Goal: Task Accomplishment & Management: Manage account settings

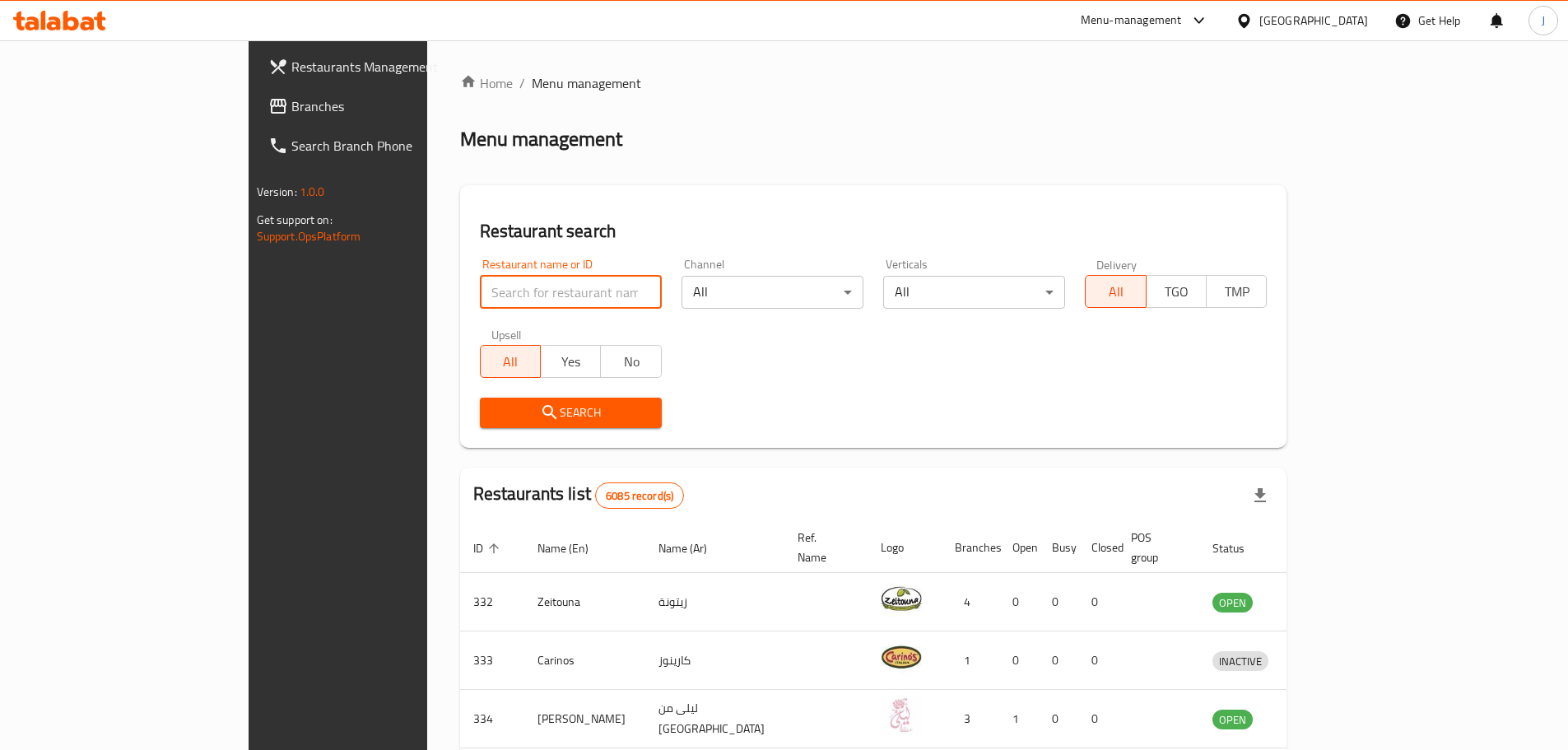
click at [480, 298] on input "search" at bounding box center [571, 292] width 182 height 33
type input "hopsc"
click button "Search" at bounding box center [571, 413] width 182 height 30
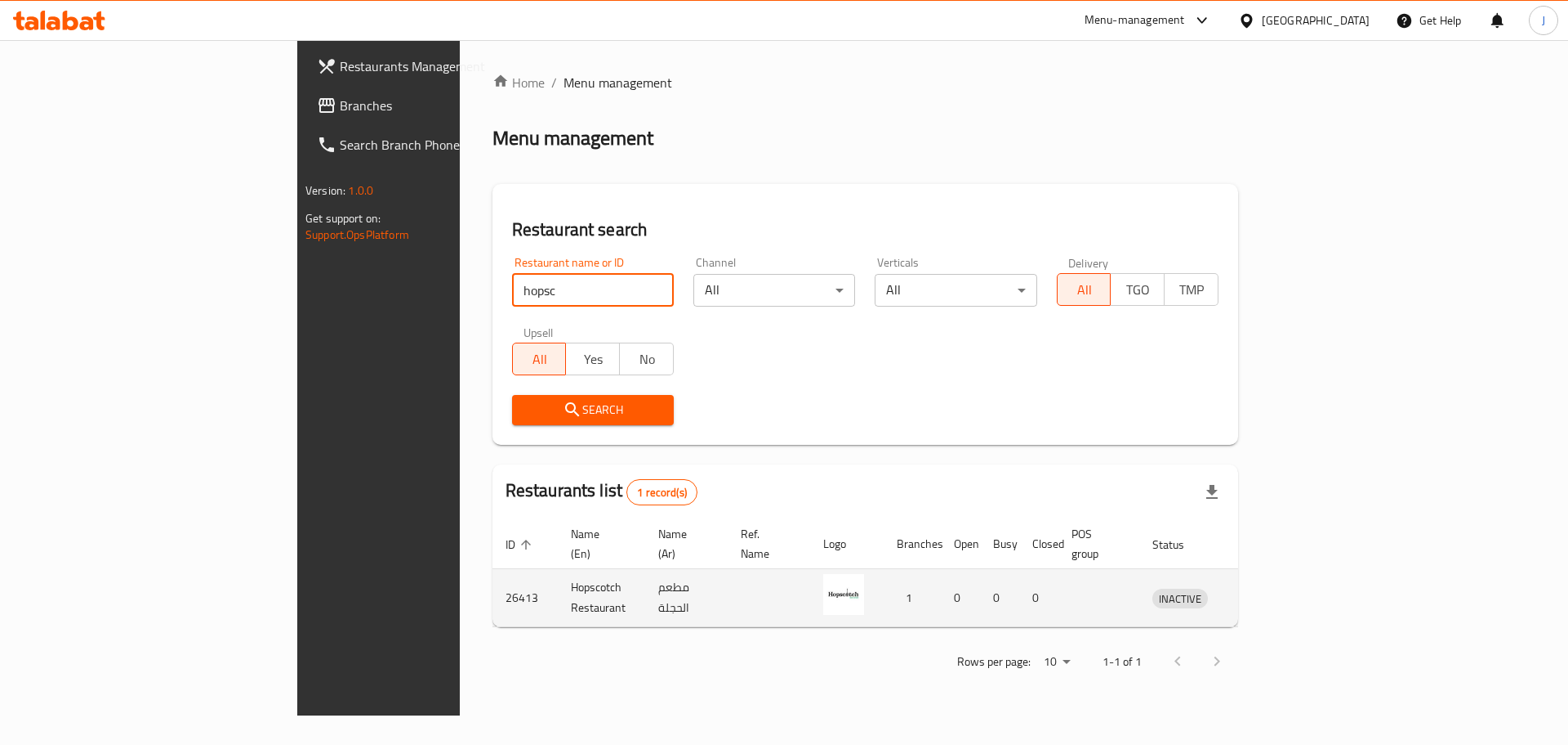
click at [1260, 592] on icon "enhanced table" at bounding box center [1250, 598] width 18 height 14
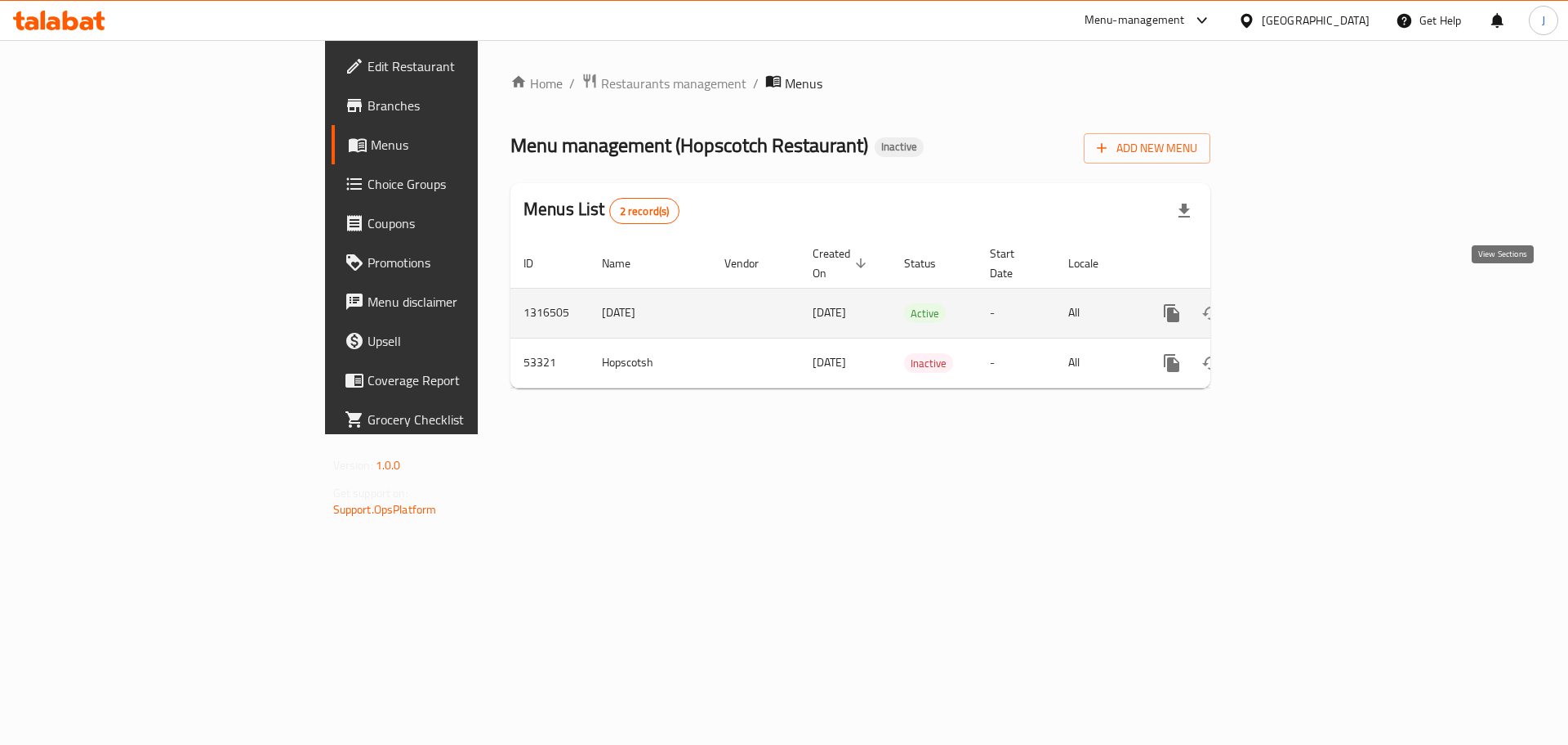
click at [1309, 293] on link "enhanced table" at bounding box center [1290, 313] width 39 height 40
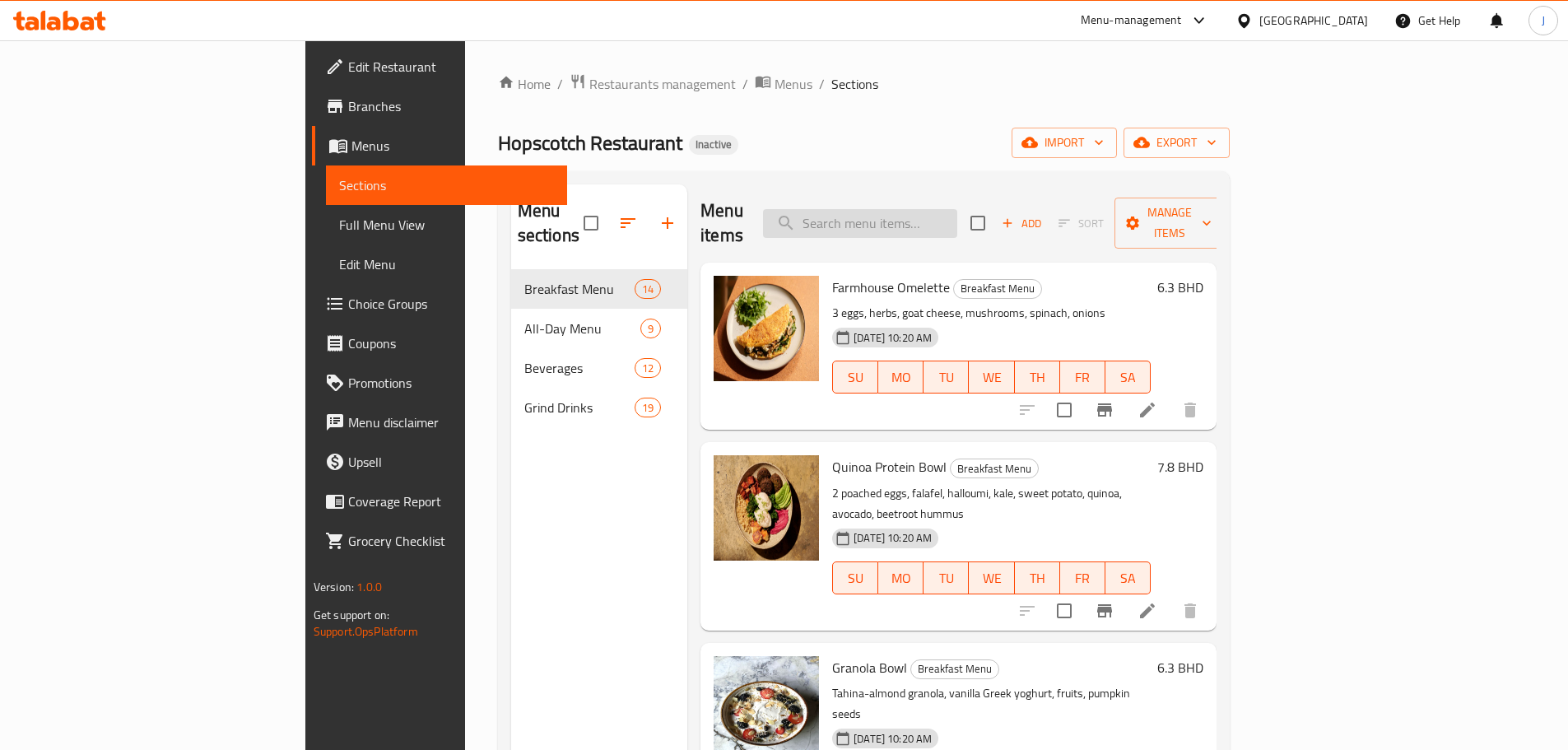
click at [932, 209] on input "search" at bounding box center [860, 223] width 194 height 28
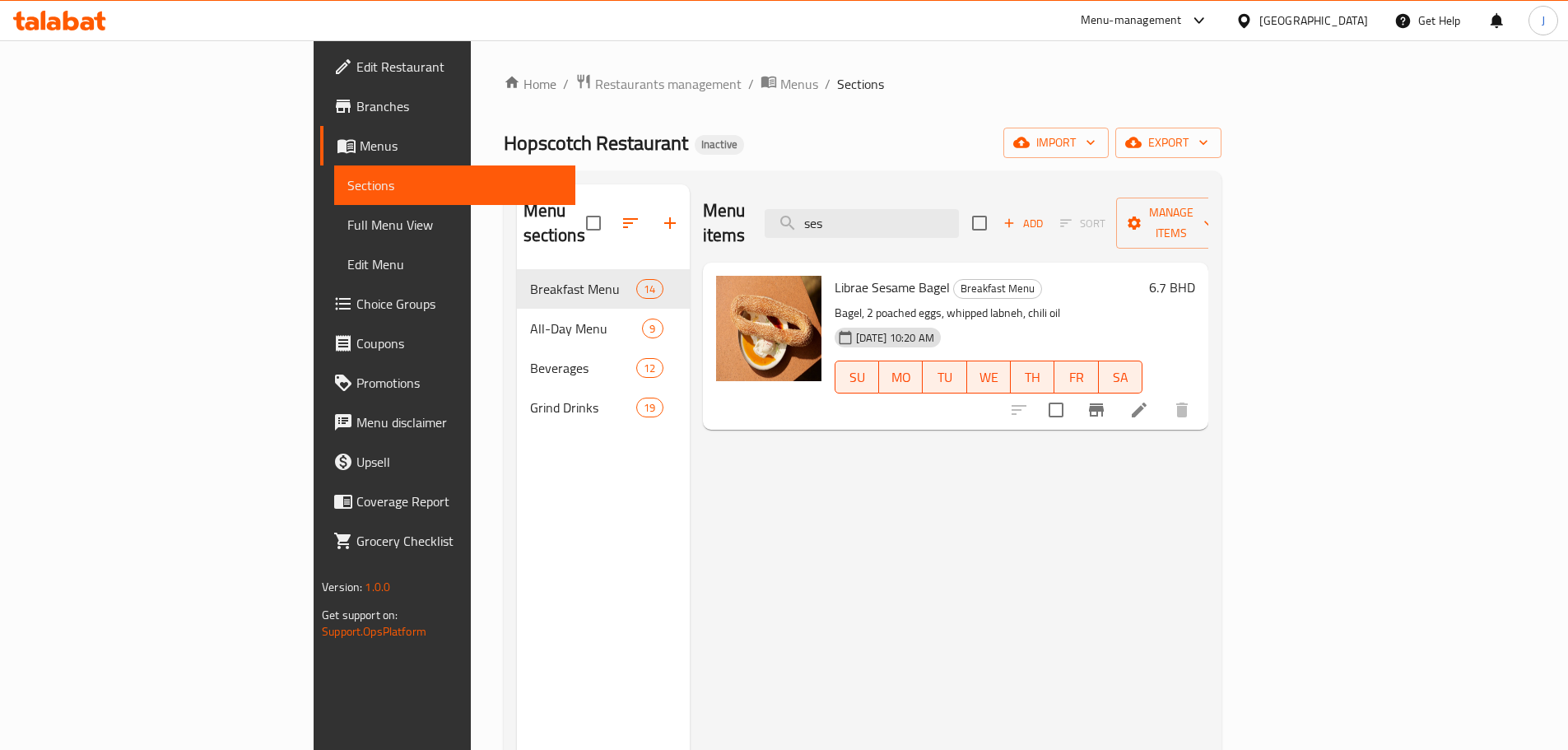
type input "ses"
click at [1147, 402] on icon at bounding box center [1140, 410] width 15 height 15
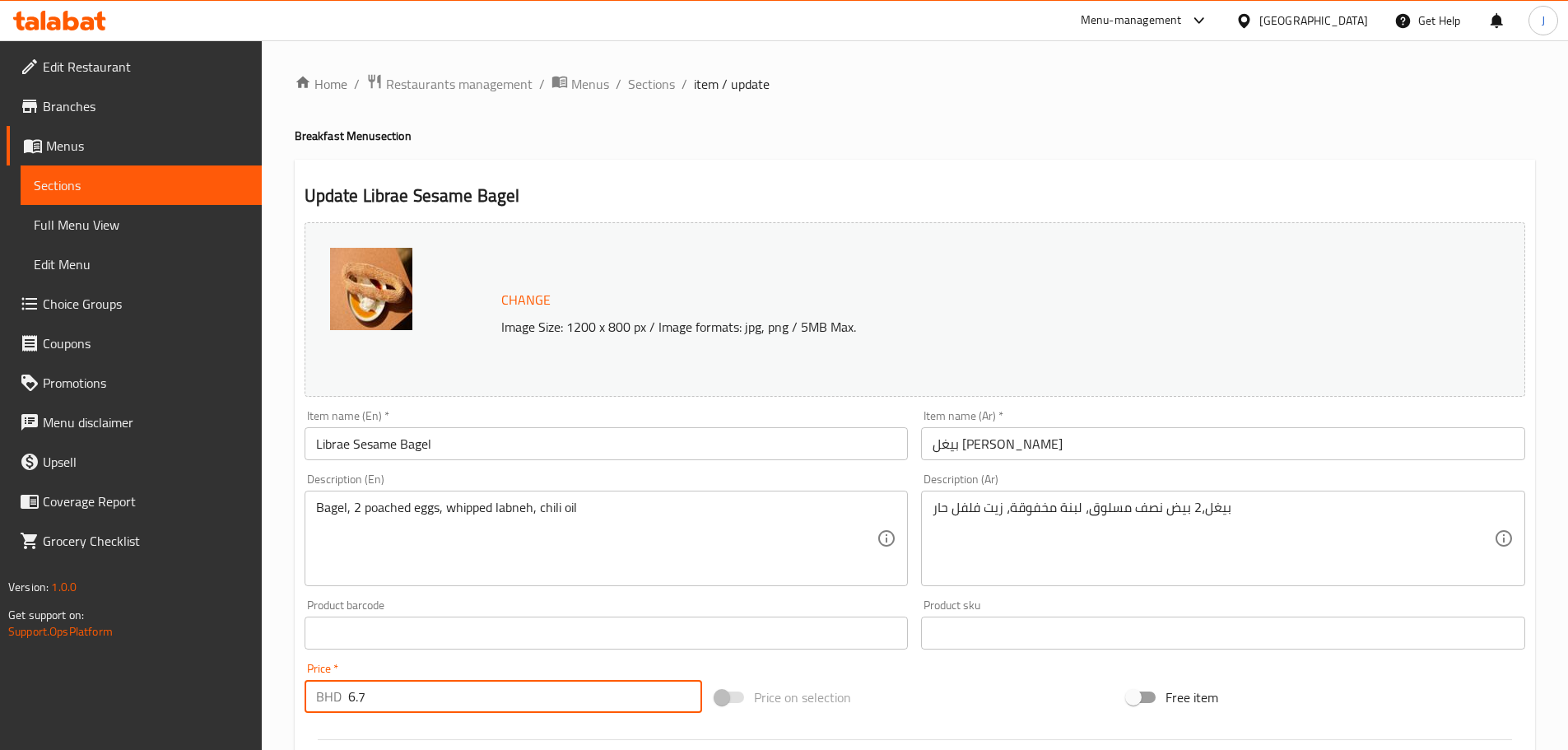
click at [480, 700] on input "6.7" at bounding box center [526, 696] width 355 height 33
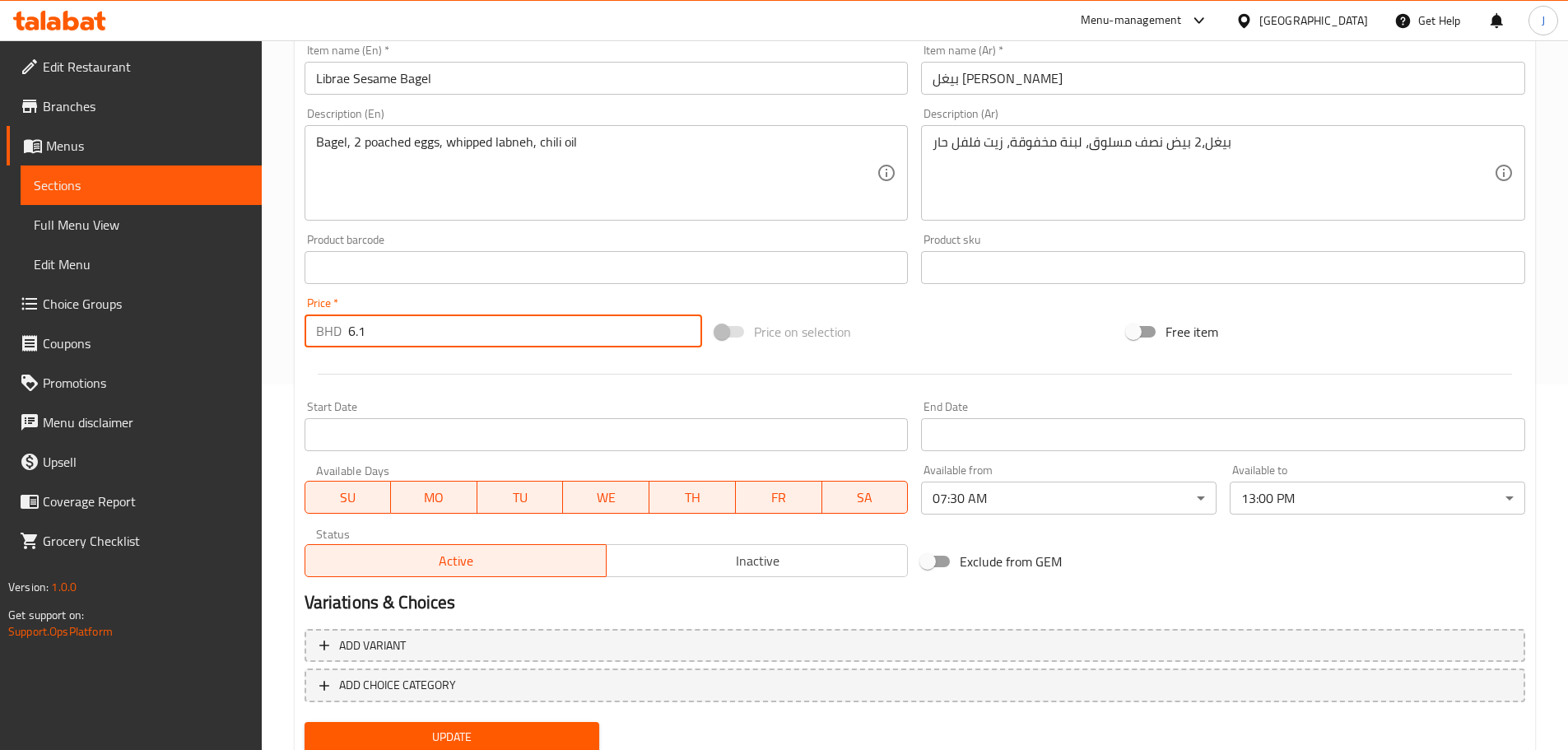
scroll to position [411, 0]
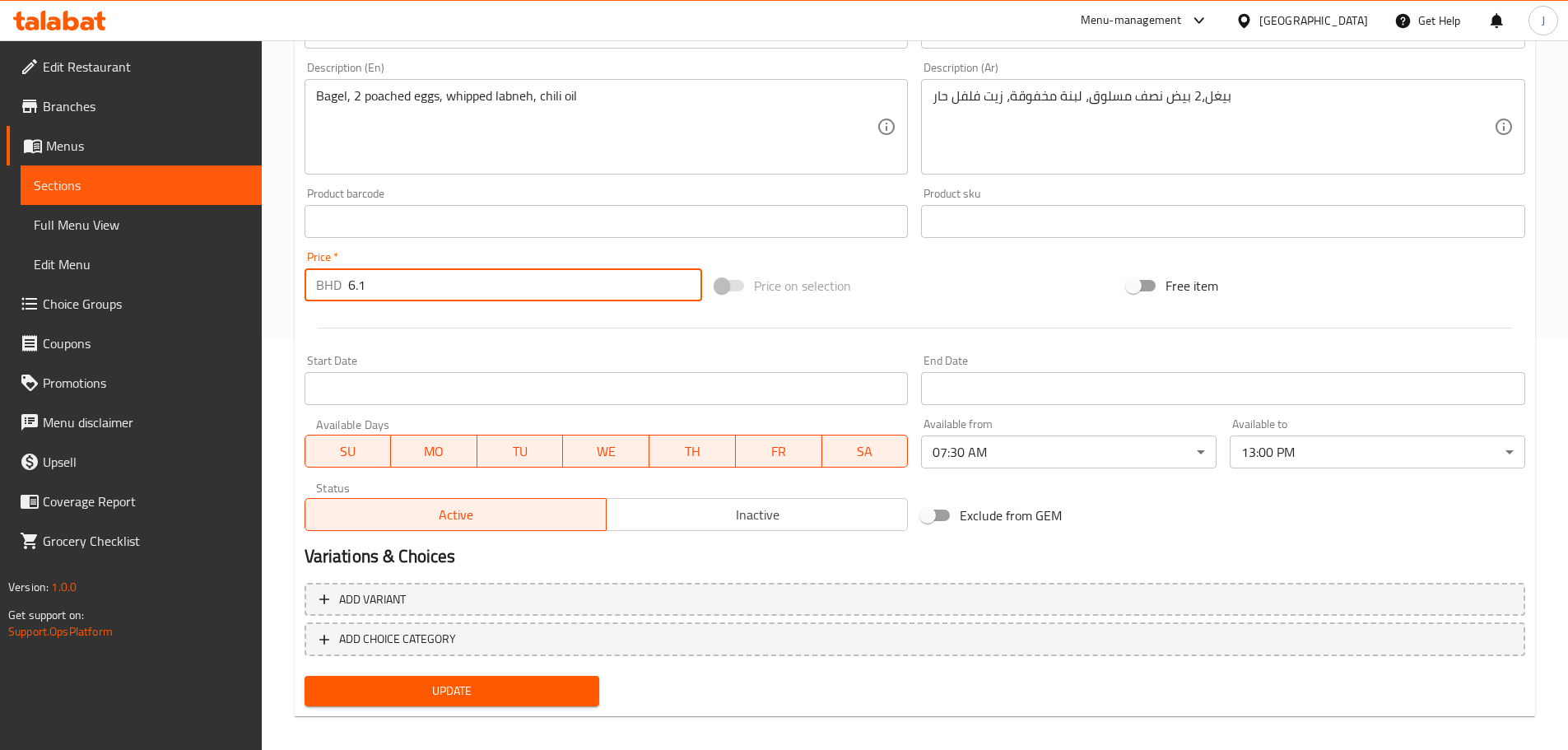
type input "6.1"
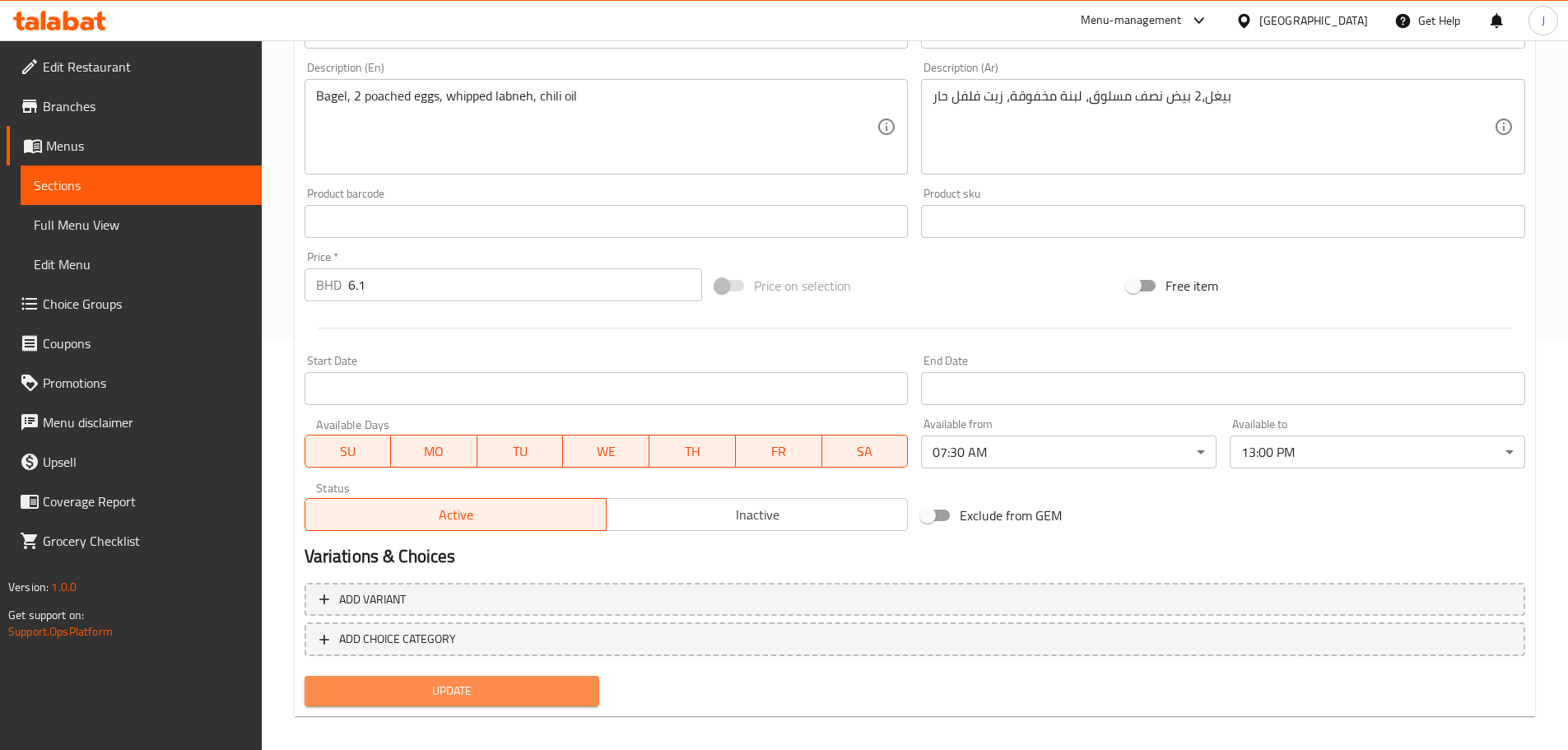
click at [561, 693] on span "Update" at bounding box center [452, 691] width 269 height 21
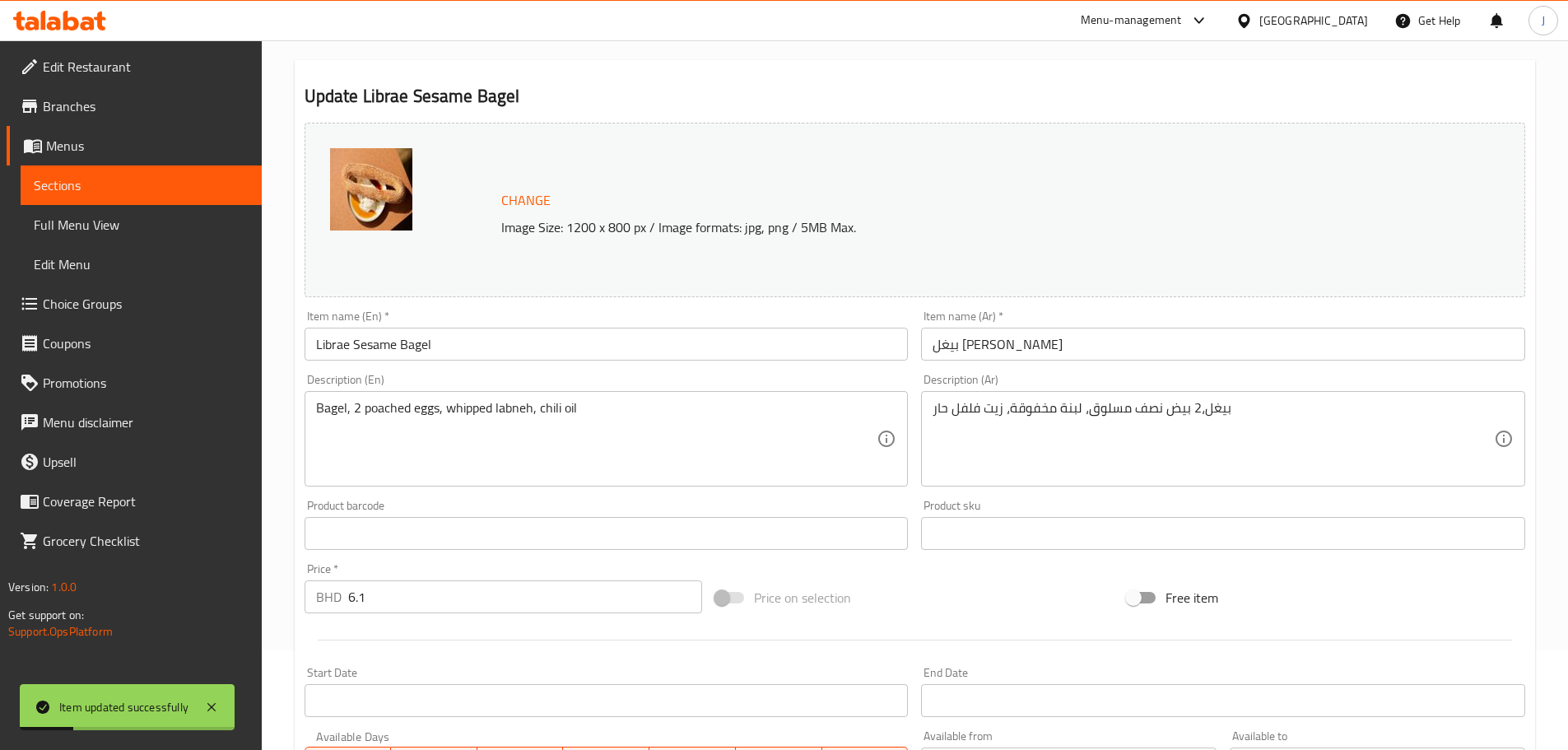
scroll to position [0, 0]
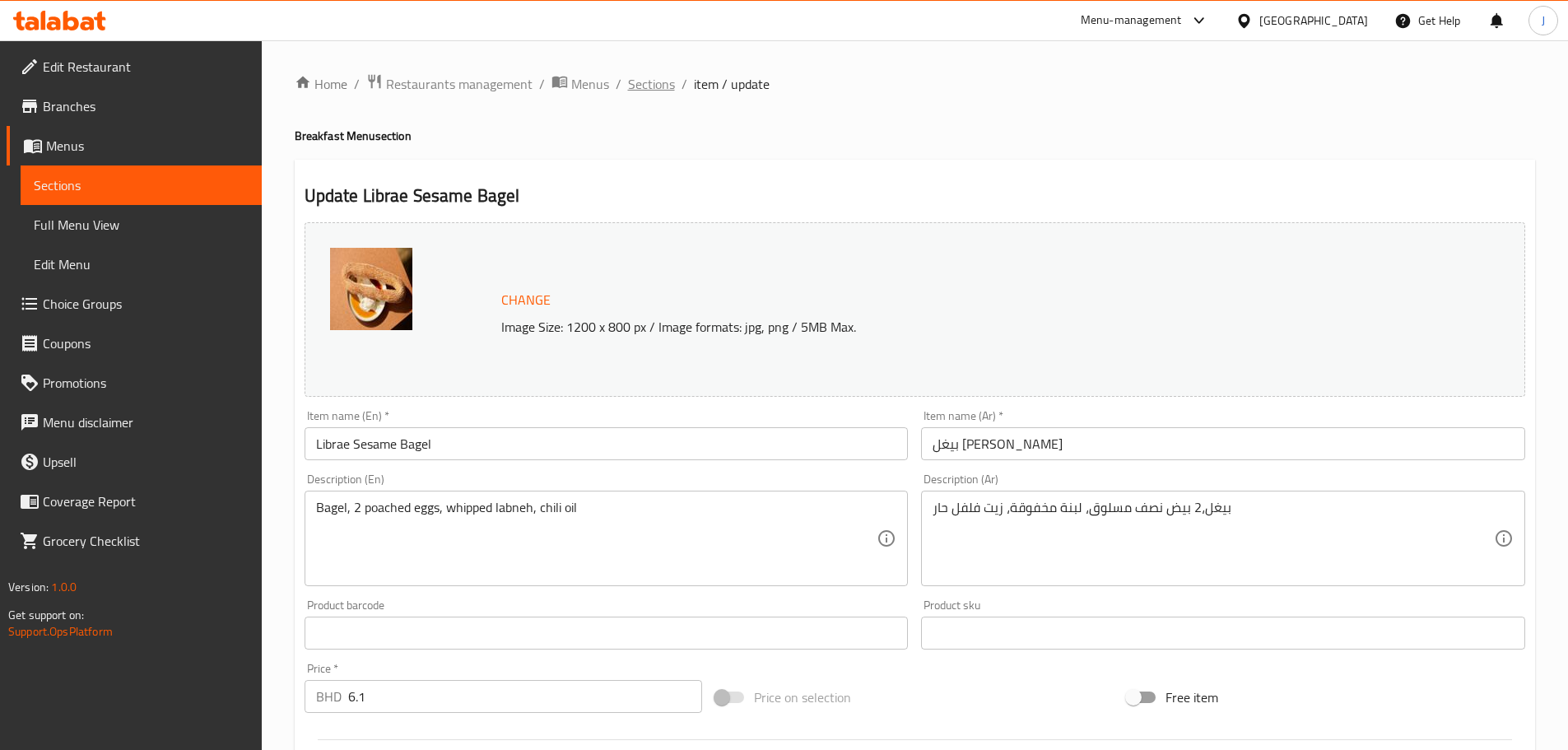
click at [638, 87] on span "Sections" at bounding box center [652, 83] width 47 height 20
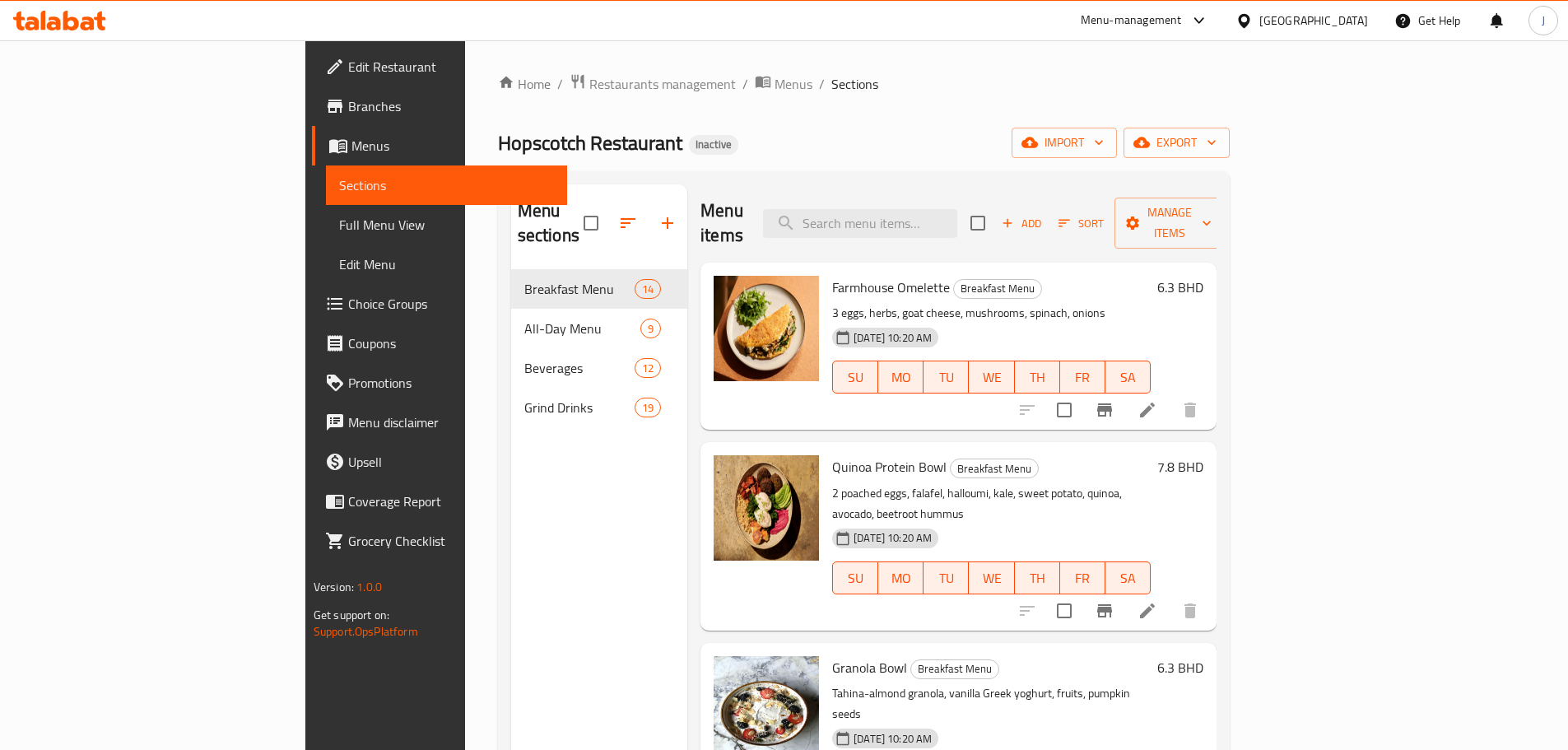
click at [1004, 195] on div "Menu items Add Sort Manage items" at bounding box center [959, 223] width 516 height 79
click at [958, 209] on input "search" at bounding box center [860, 223] width 194 height 28
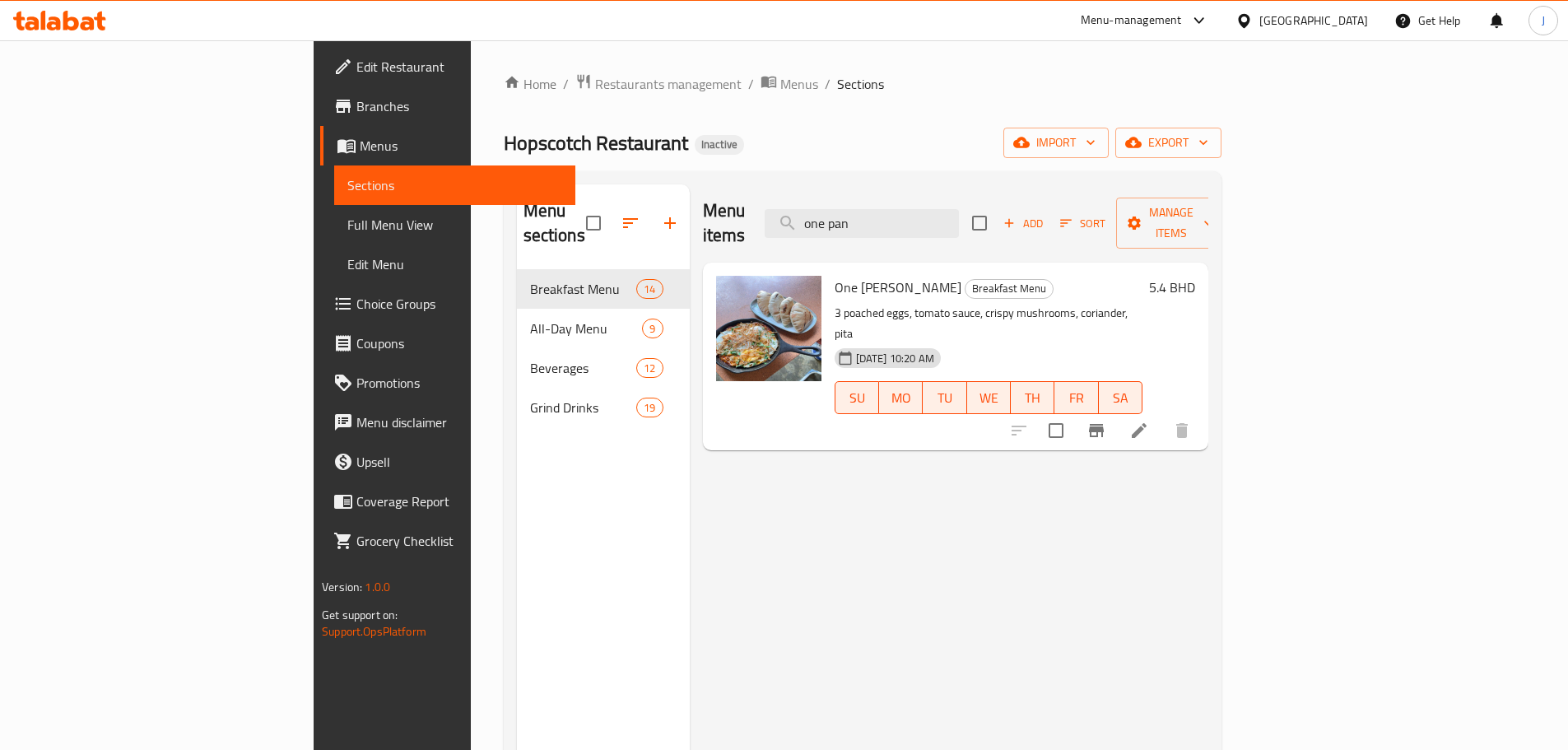
type input "one pan"
click at [1149, 420] on icon at bounding box center [1139, 430] width 20 height 20
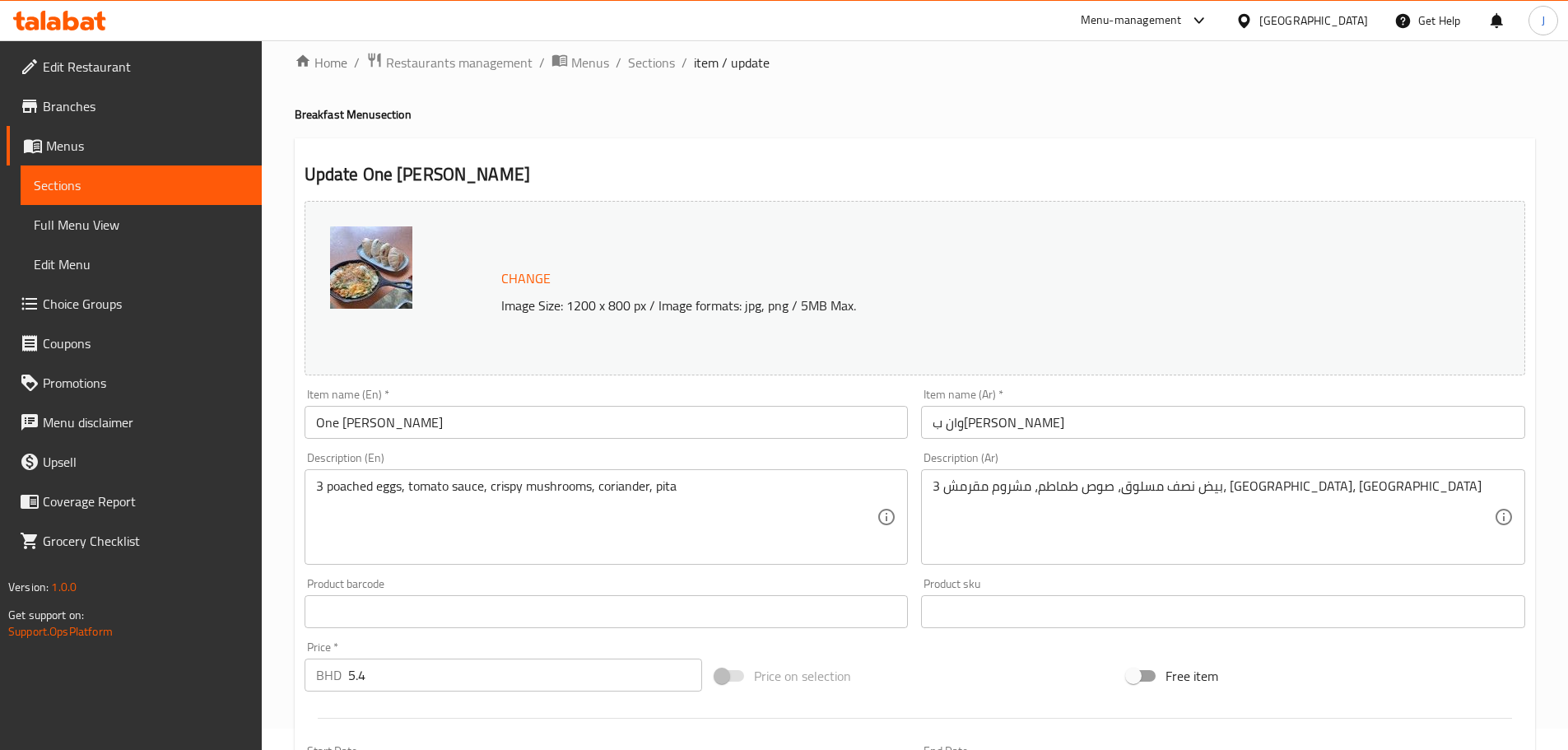
scroll to position [82, 0]
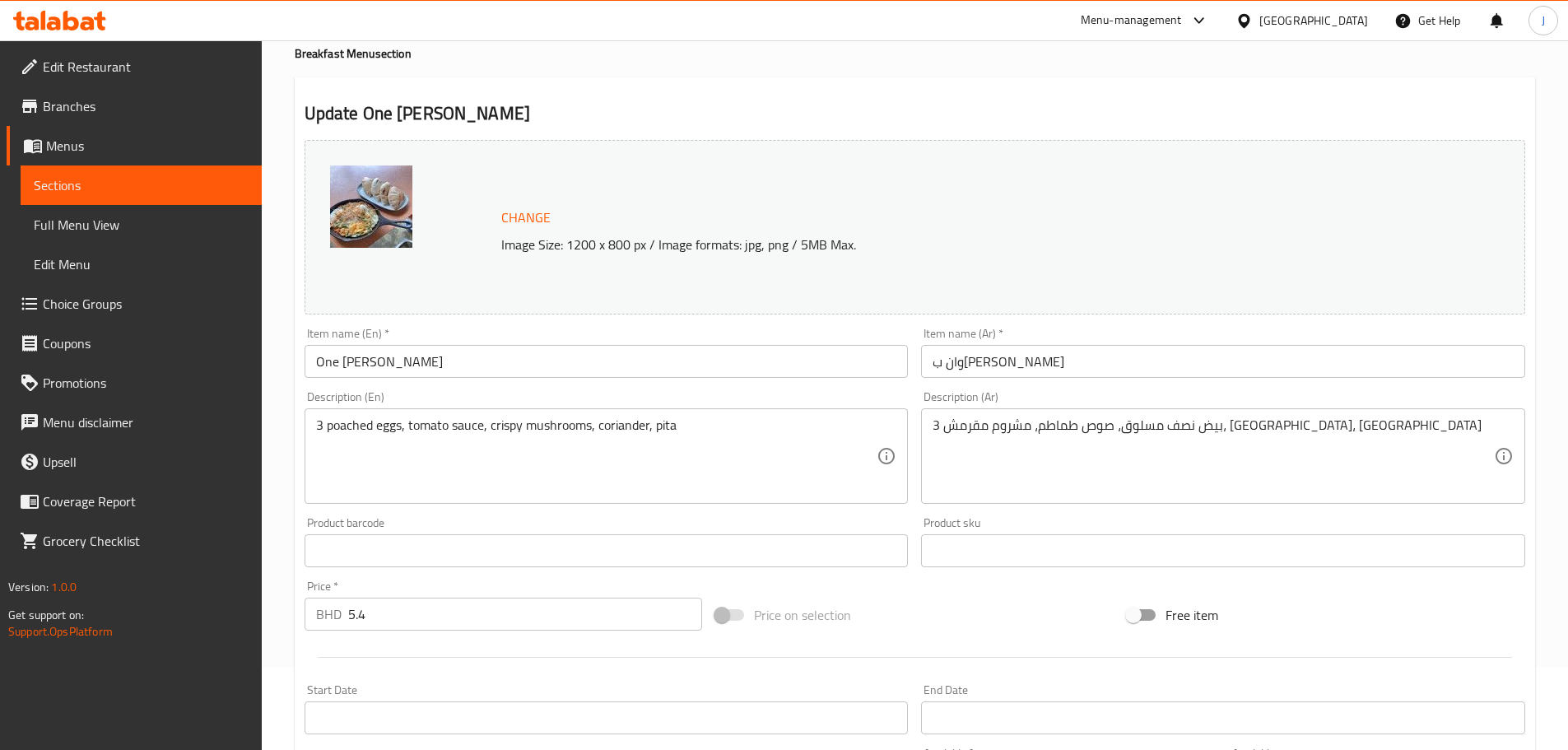
click at [434, 627] on div "Price   * BHD 5.4 Price *" at bounding box center [504, 605] width 411 height 63
click at [437, 621] on input "5.4" at bounding box center [526, 614] width 355 height 33
click at [438, 622] on input "5.4" at bounding box center [526, 614] width 355 height 33
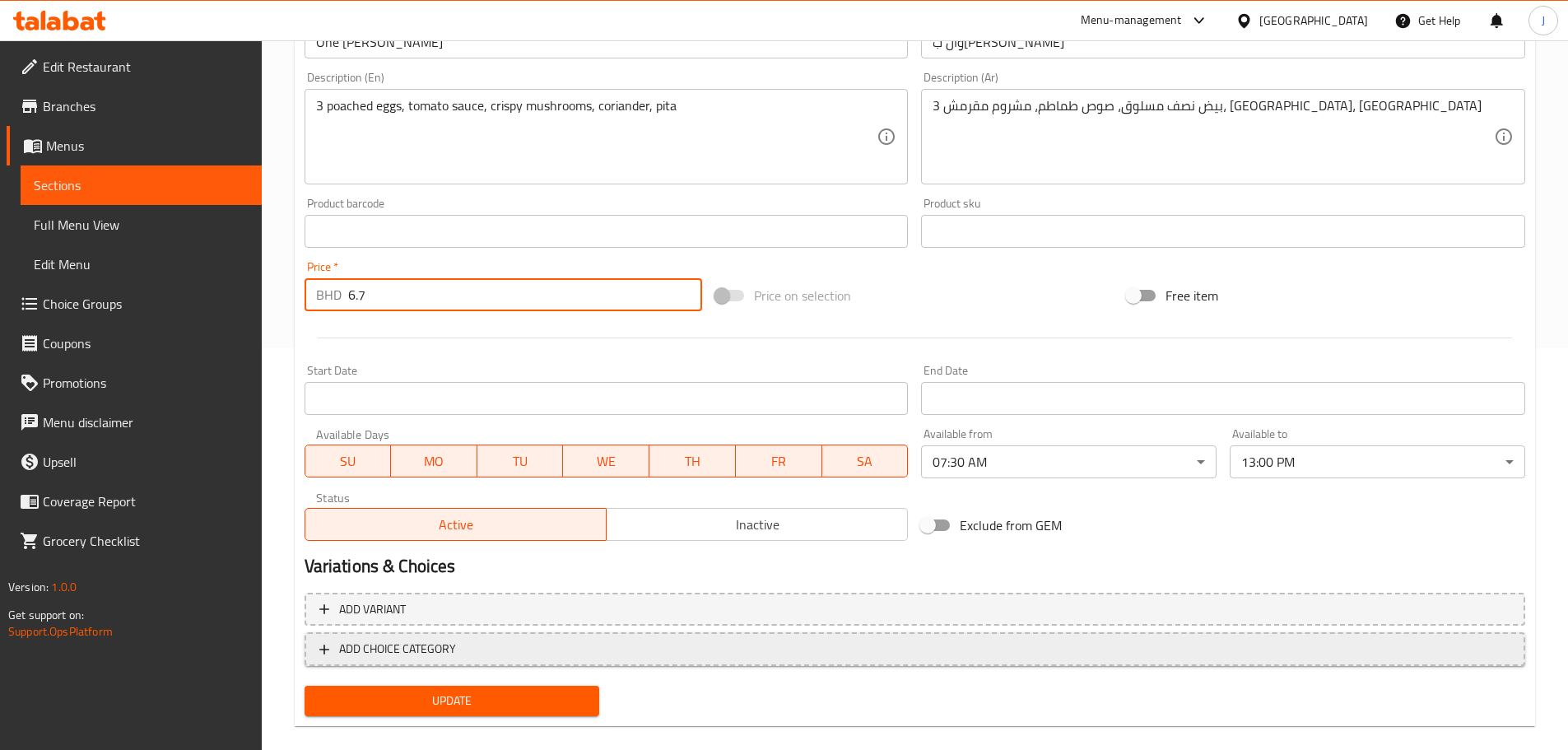
scroll to position [424, 0]
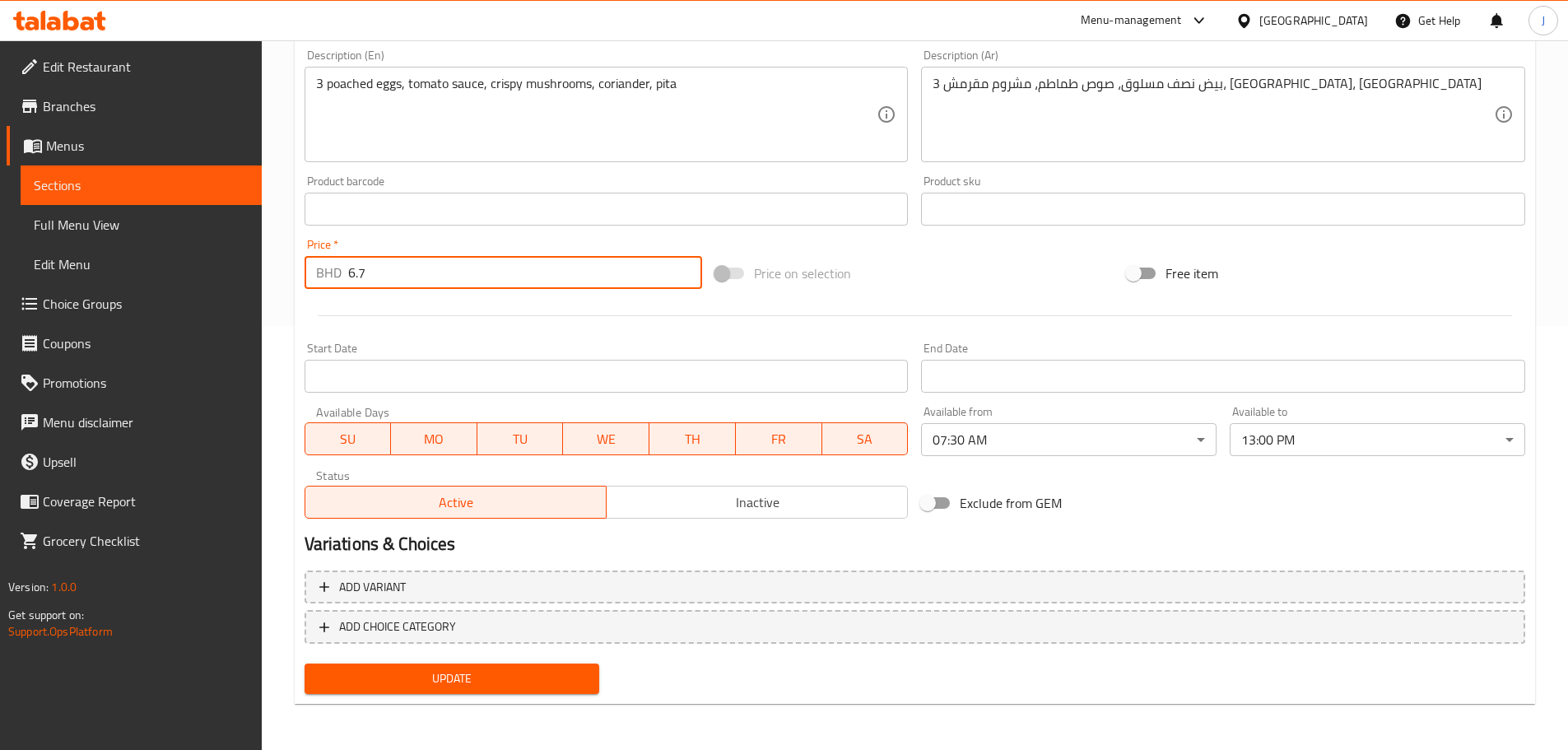
type input "6.7"
click at [458, 670] on span "Update" at bounding box center [452, 679] width 269 height 21
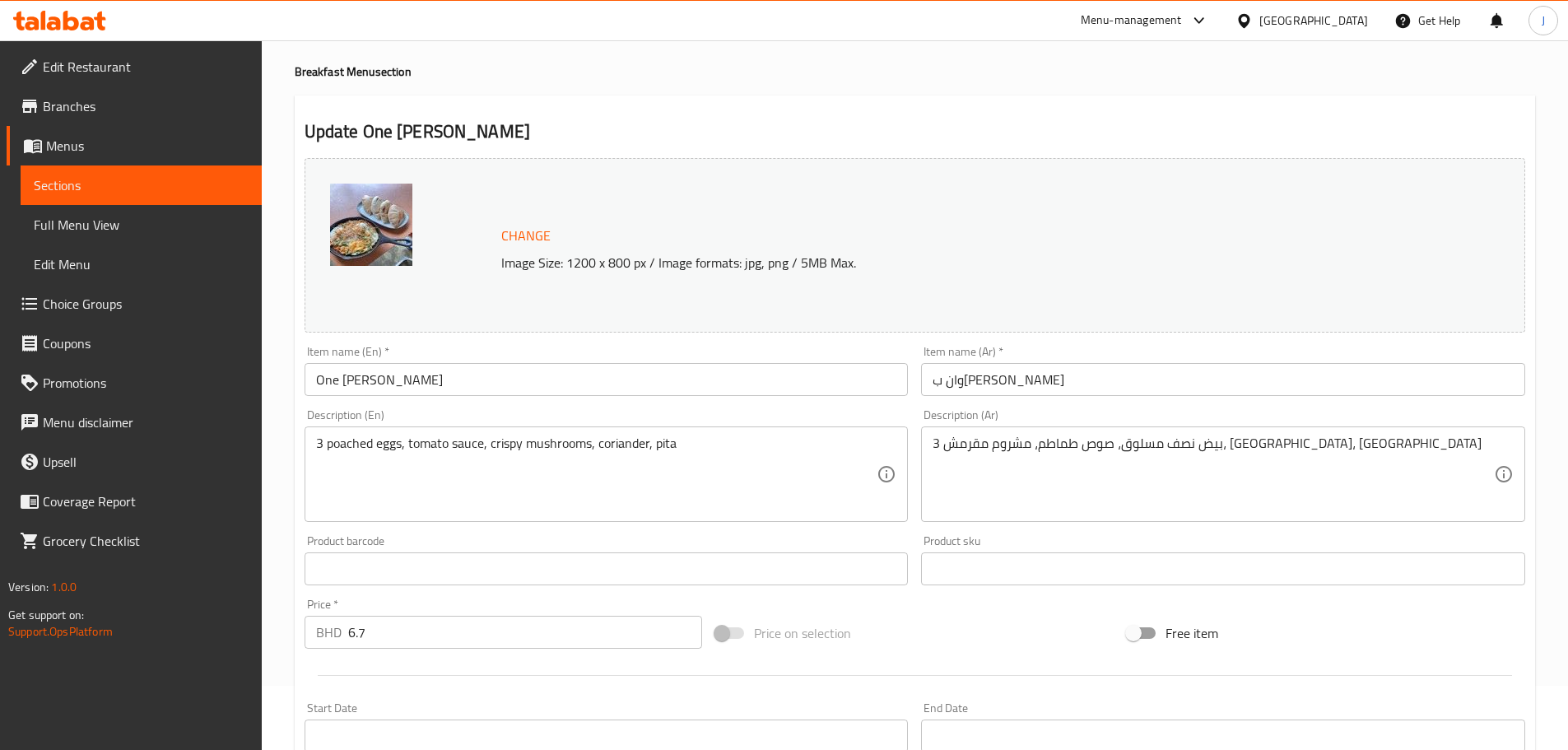
scroll to position [0, 0]
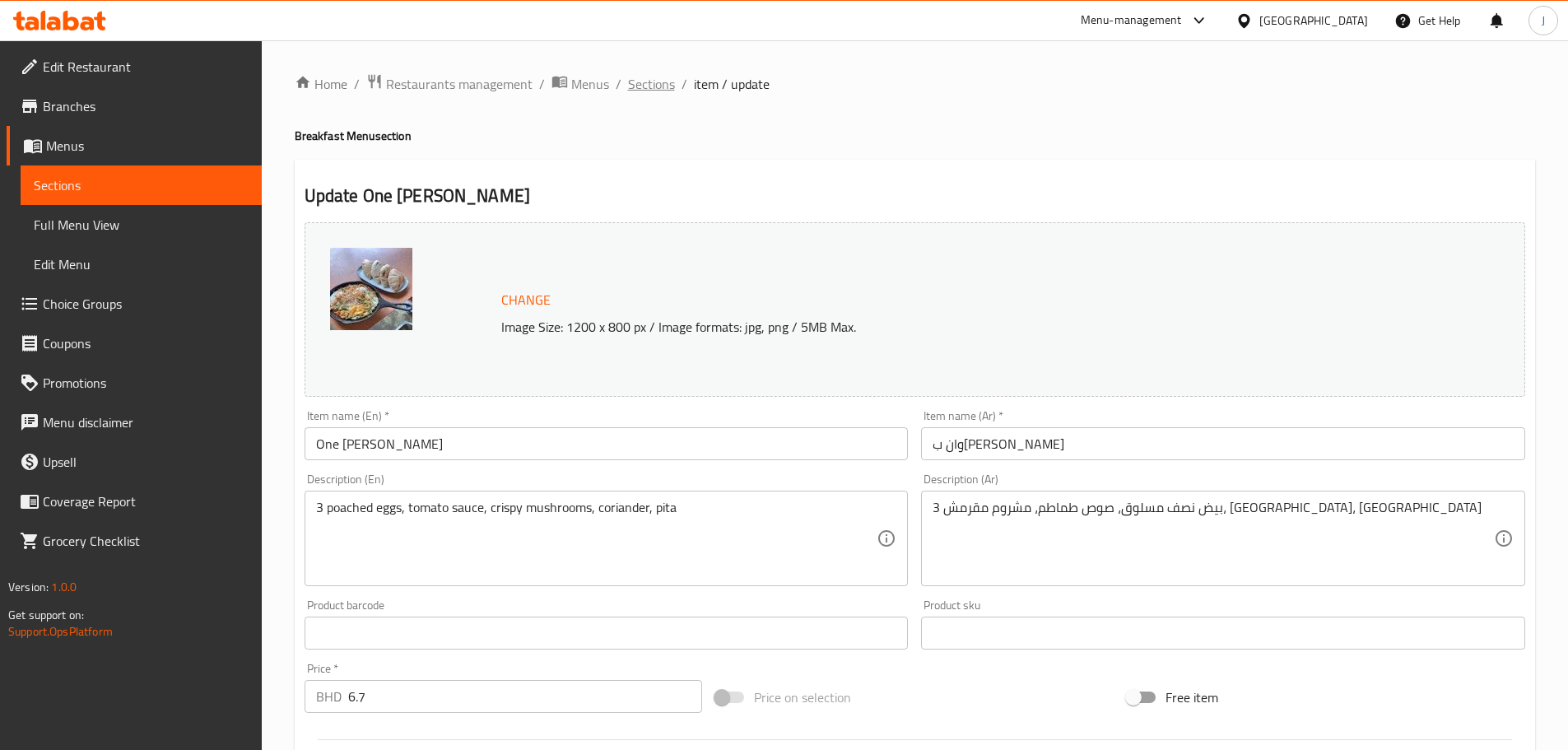
click at [652, 91] on span "Sections" at bounding box center [652, 83] width 47 height 20
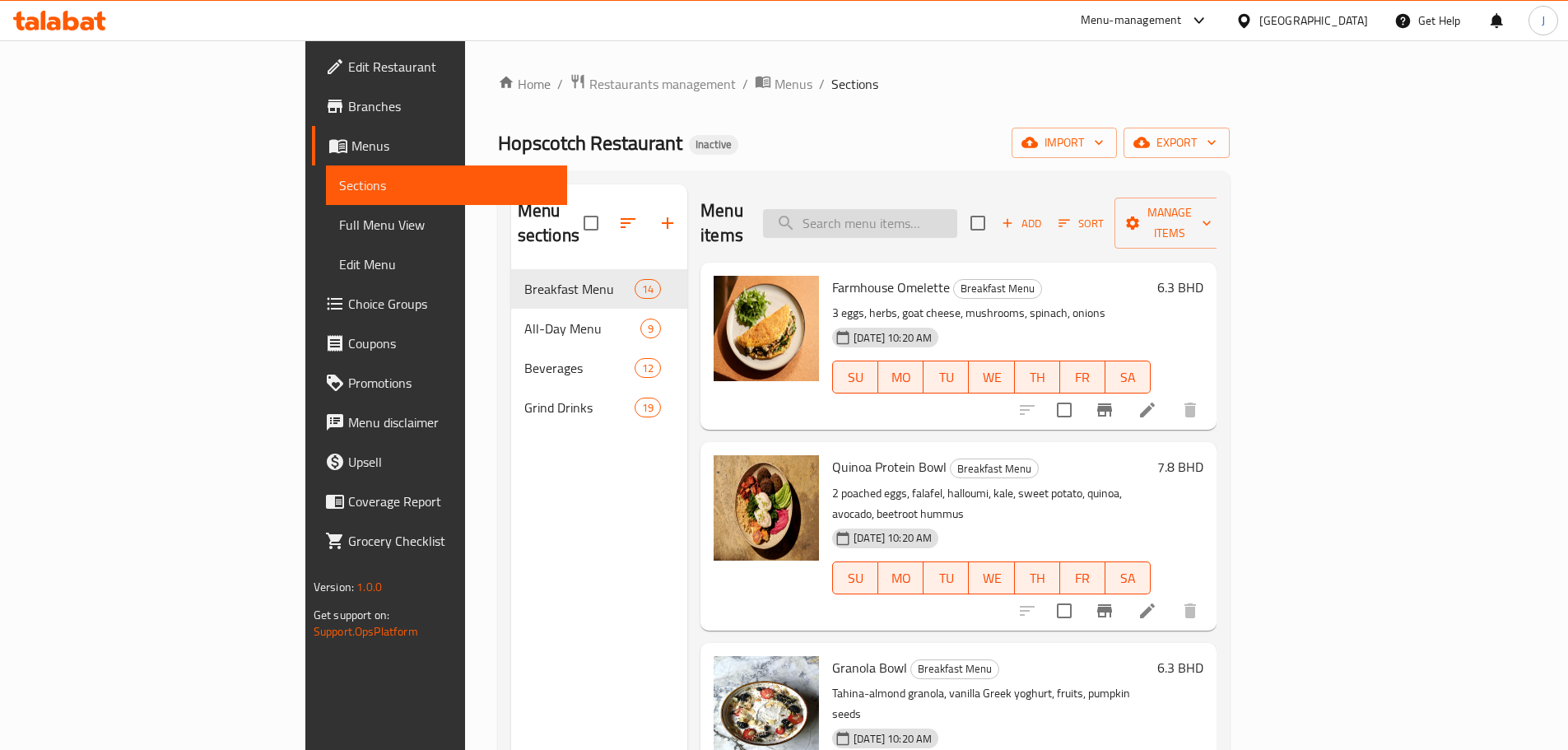
click at [958, 209] on input "search" at bounding box center [860, 223] width 194 height 28
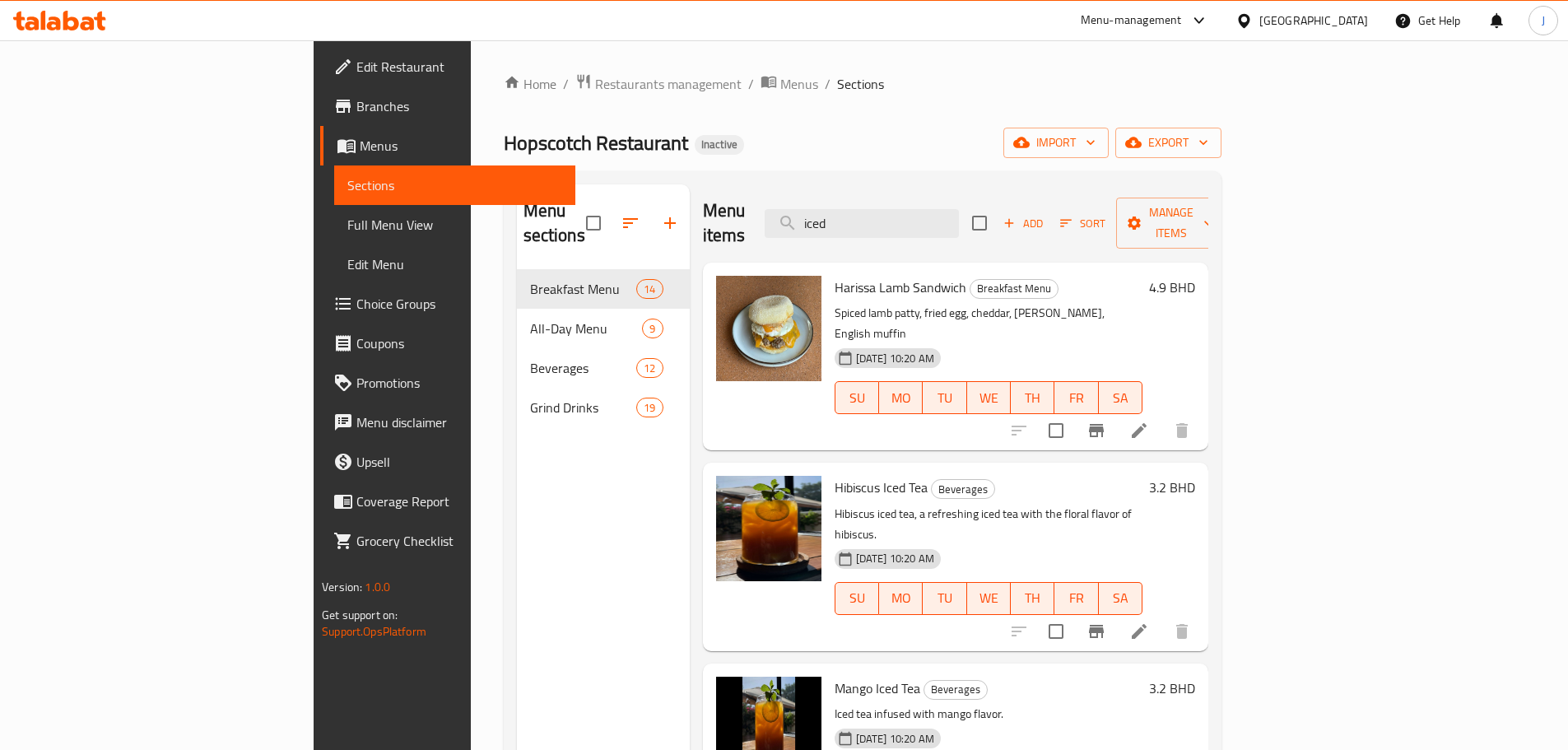
type input "iced"
